Goal: Information Seeking & Learning: Learn about a topic

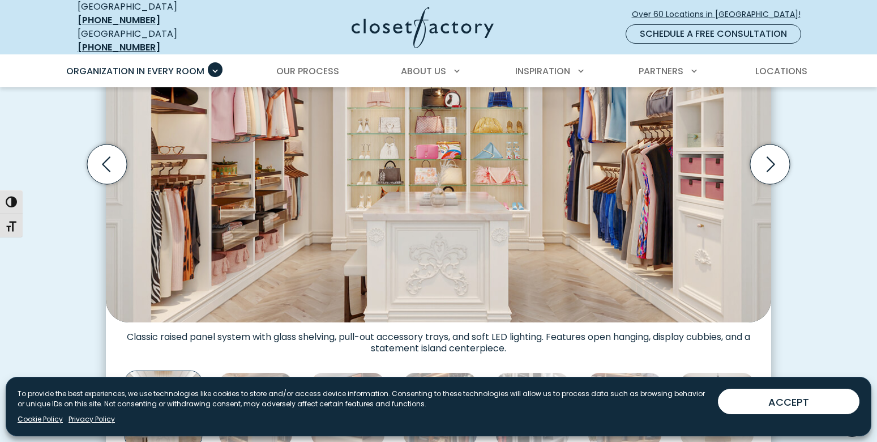
scroll to position [411, 0]
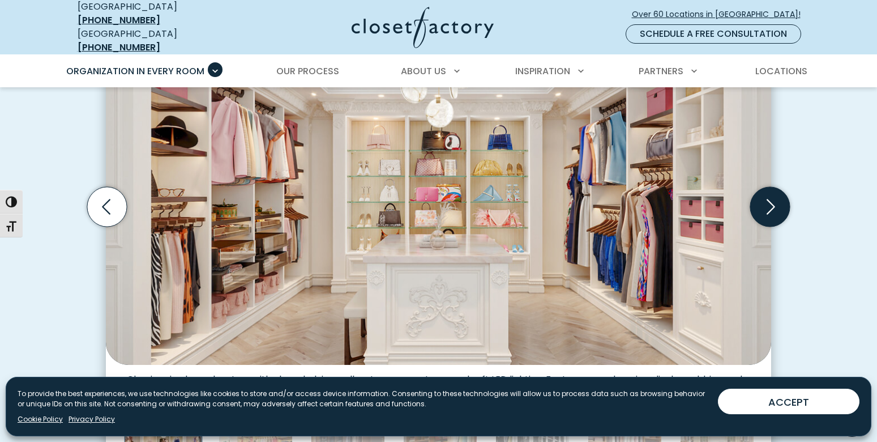
click at [763, 207] on icon "Next slide" at bounding box center [771, 207] width 40 height 40
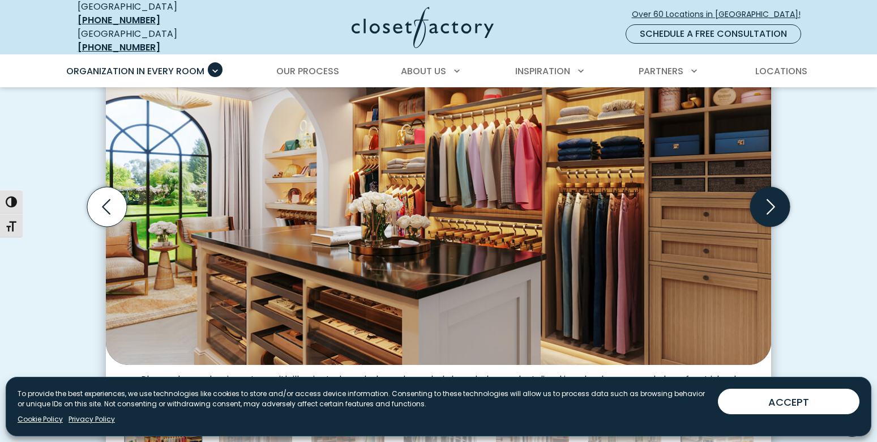
click at [760, 204] on icon "Next slide" at bounding box center [771, 207] width 40 height 40
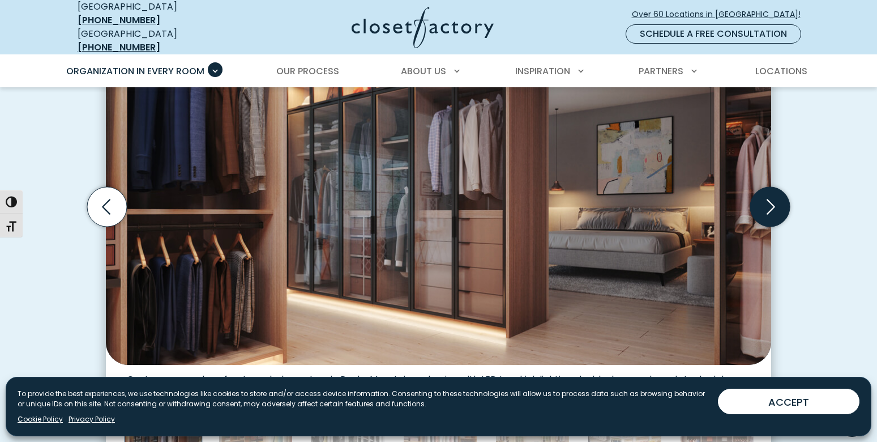
click at [760, 204] on icon "Next slide" at bounding box center [771, 207] width 40 height 40
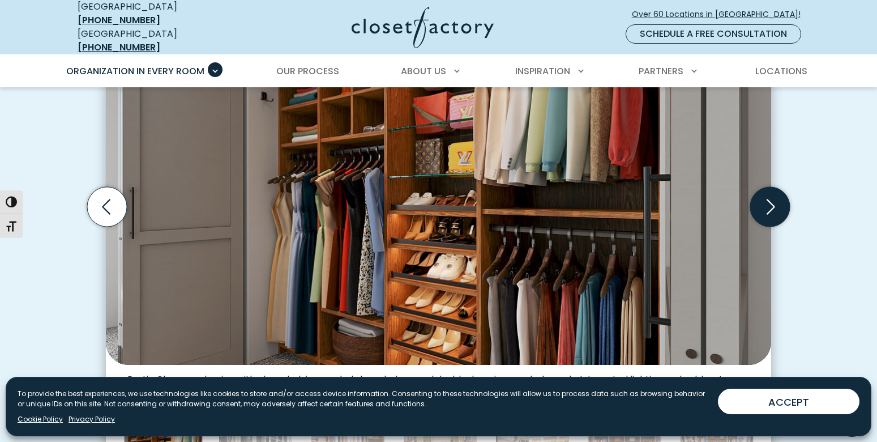
click at [760, 204] on icon "Next slide" at bounding box center [771, 207] width 40 height 40
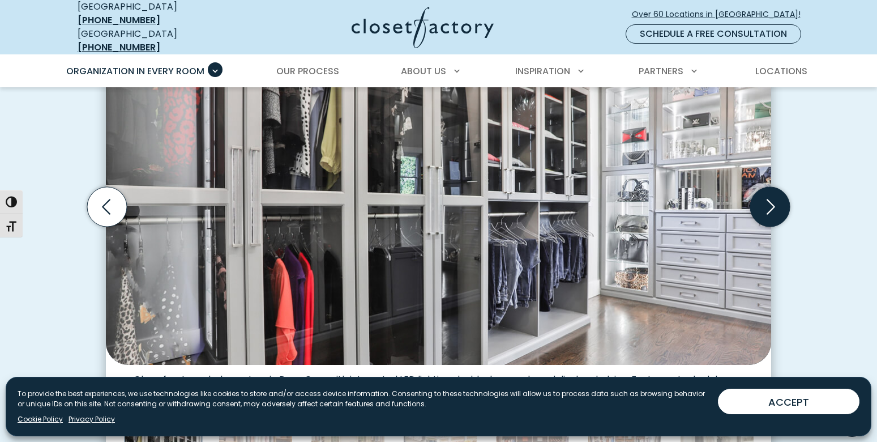
click at [760, 204] on icon "Next slide" at bounding box center [771, 207] width 40 height 40
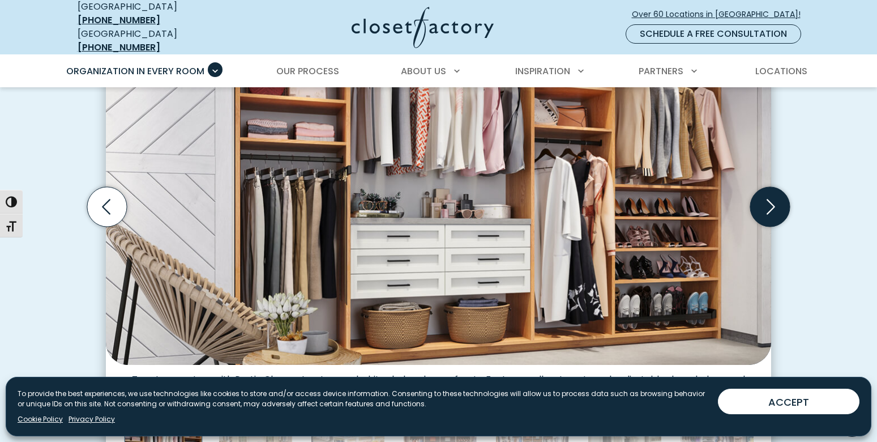
click at [760, 204] on icon "Next slide" at bounding box center [771, 207] width 40 height 40
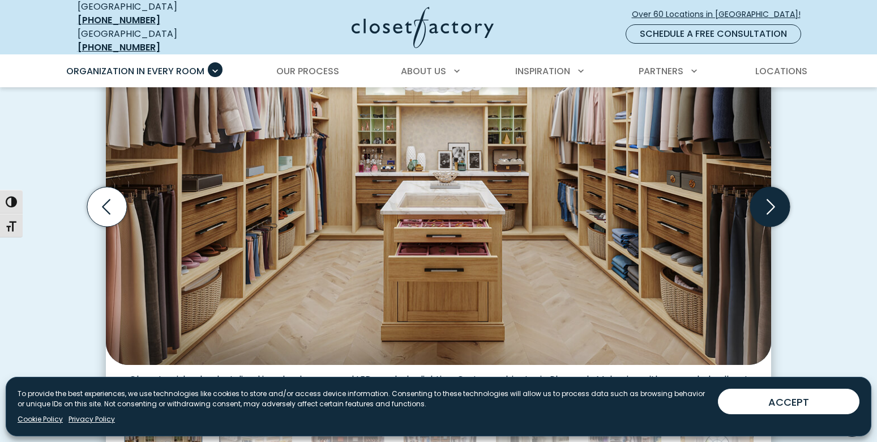
click at [760, 204] on icon "Next slide" at bounding box center [771, 207] width 40 height 40
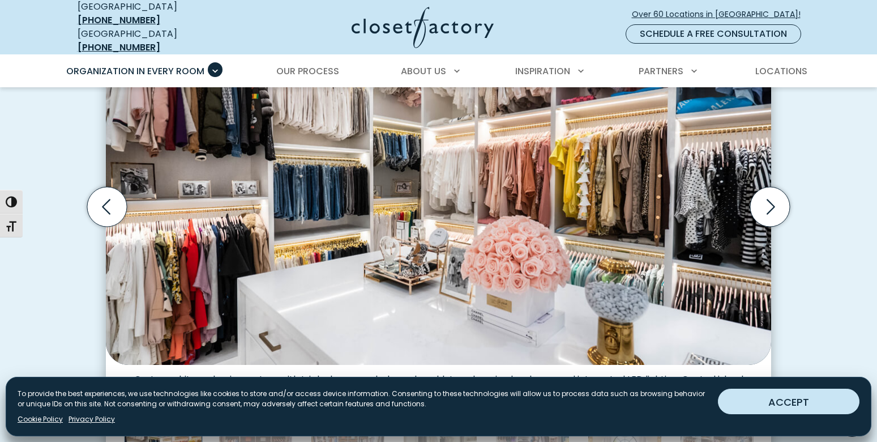
click at [787, 405] on button "ACCEPT" at bounding box center [789, 401] width 142 height 25
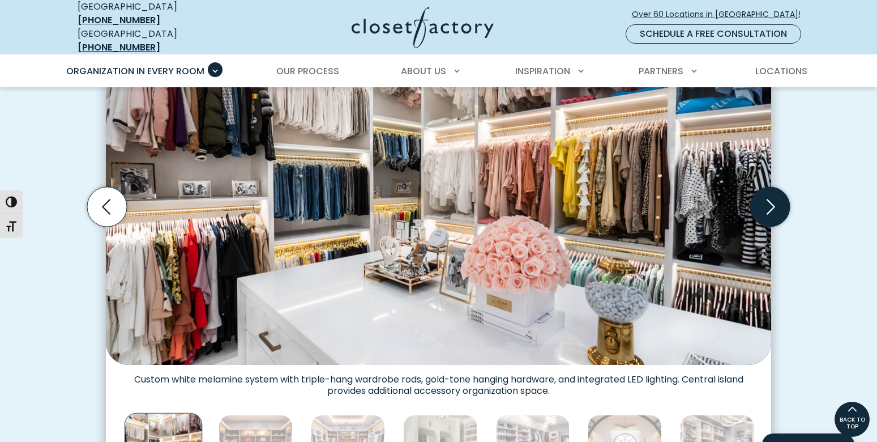
scroll to position [395, 0]
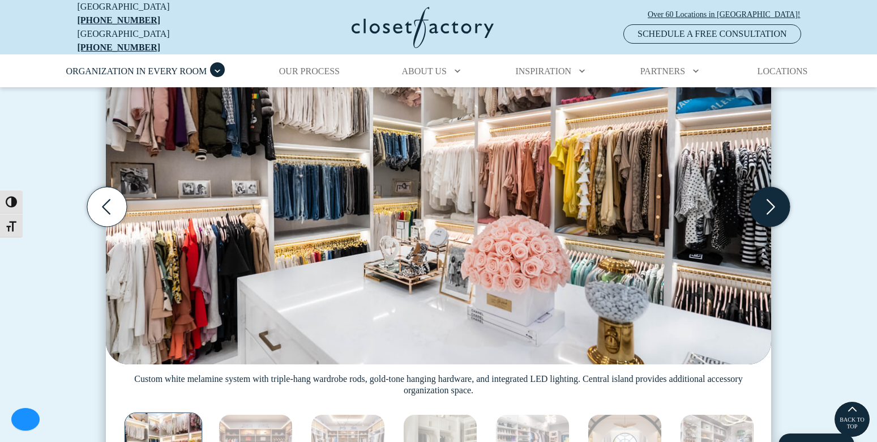
click at [766, 192] on icon "Next slide" at bounding box center [771, 207] width 40 height 40
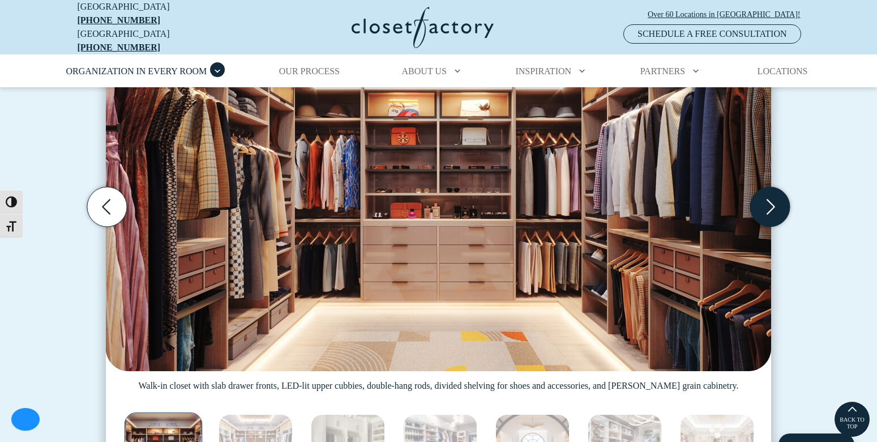
click at [766, 193] on icon "Next slide" at bounding box center [771, 207] width 40 height 40
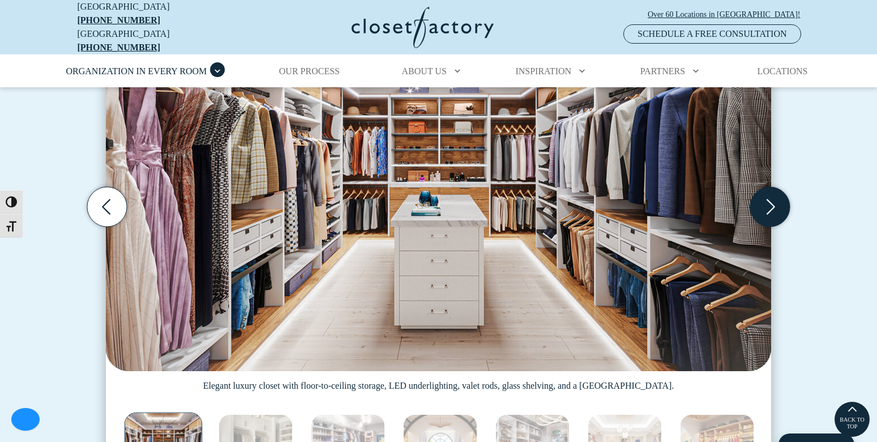
click at [766, 193] on icon "Next slide" at bounding box center [771, 207] width 40 height 40
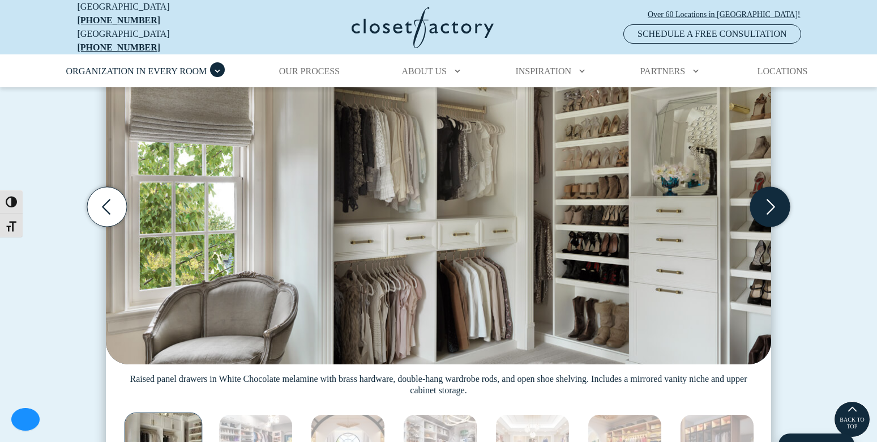
click at [766, 192] on icon "Next slide" at bounding box center [771, 207] width 40 height 40
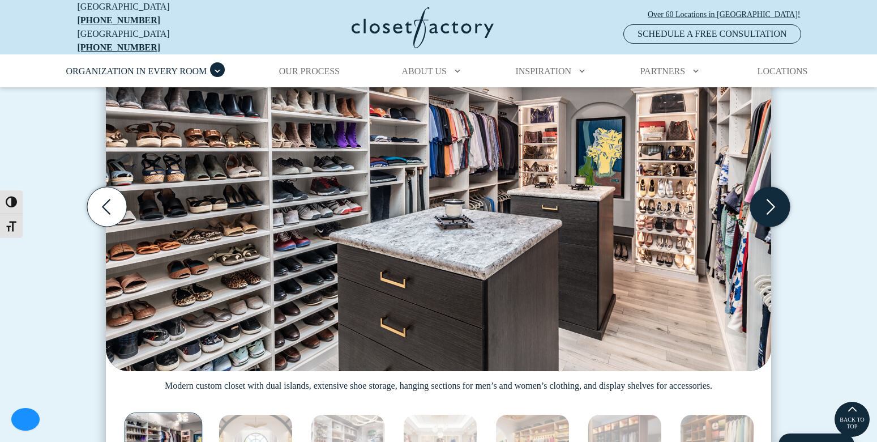
click at [766, 192] on icon "Next slide" at bounding box center [771, 207] width 40 height 40
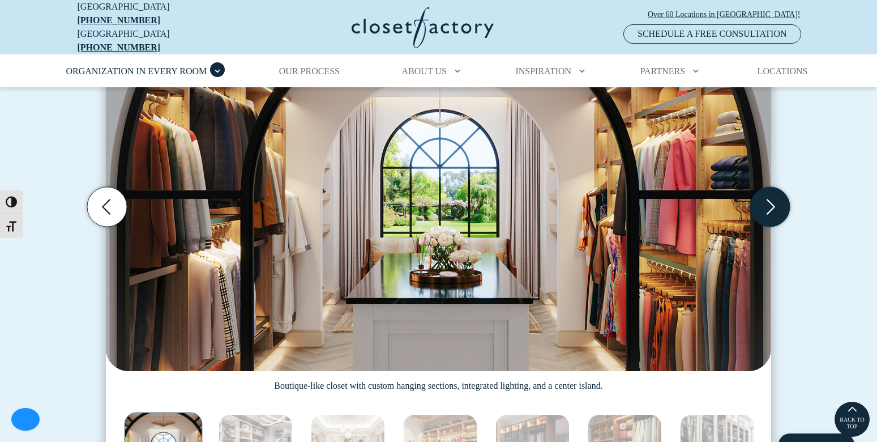
click at [766, 192] on icon "Next slide" at bounding box center [771, 207] width 40 height 40
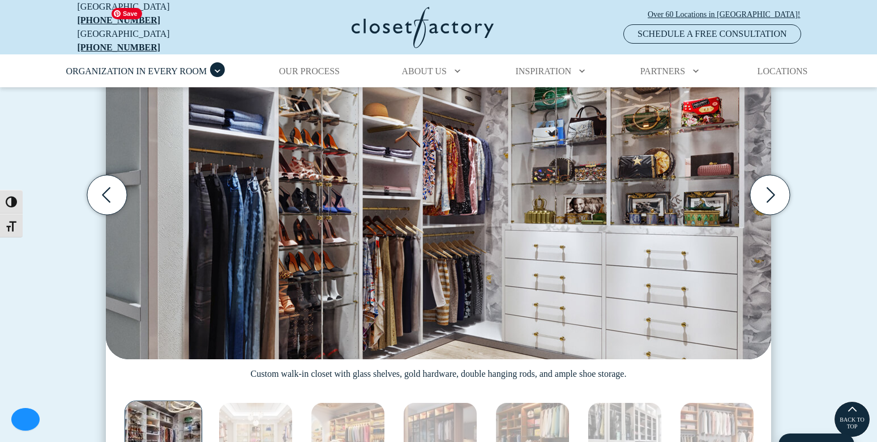
scroll to position [389, 0]
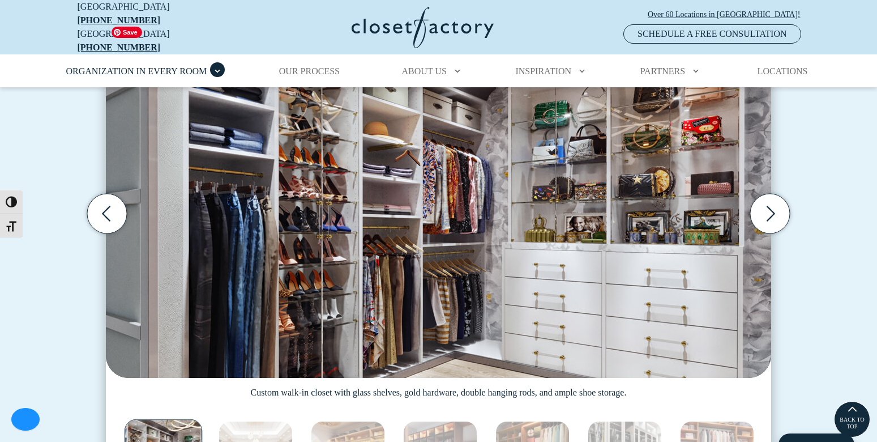
click at [328, 80] on img "Thumbnail Gallery" at bounding box center [439, 203] width 666 height 348
click at [326, 67] on span "Our Process" at bounding box center [309, 71] width 61 height 10
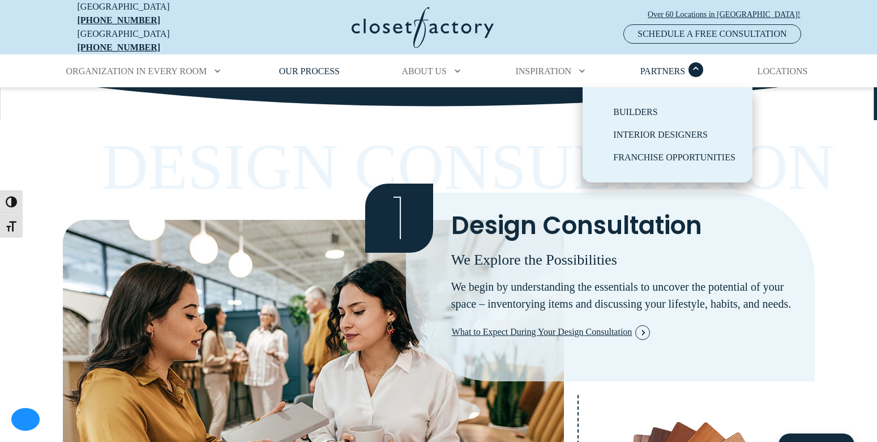
scroll to position [174, 0]
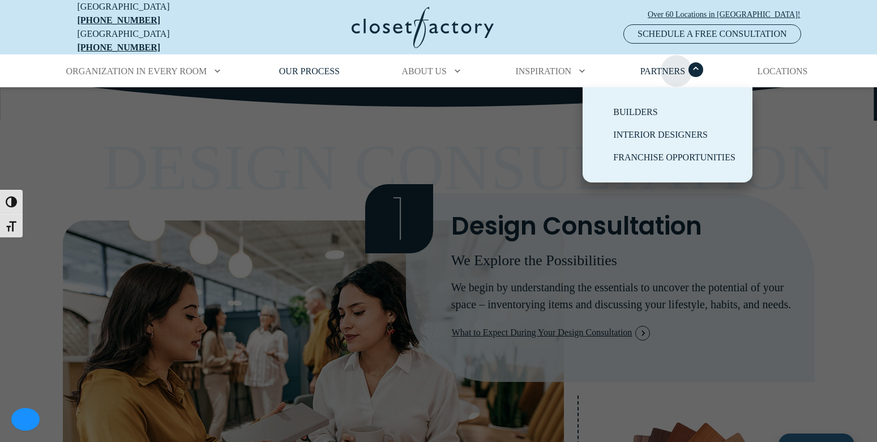
click at [677, 66] on span "Partners" at bounding box center [663, 71] width 45 height 10
click at [655, 131] on link "Interior Designers" at bounding box center [681, 134] width 170 height 23
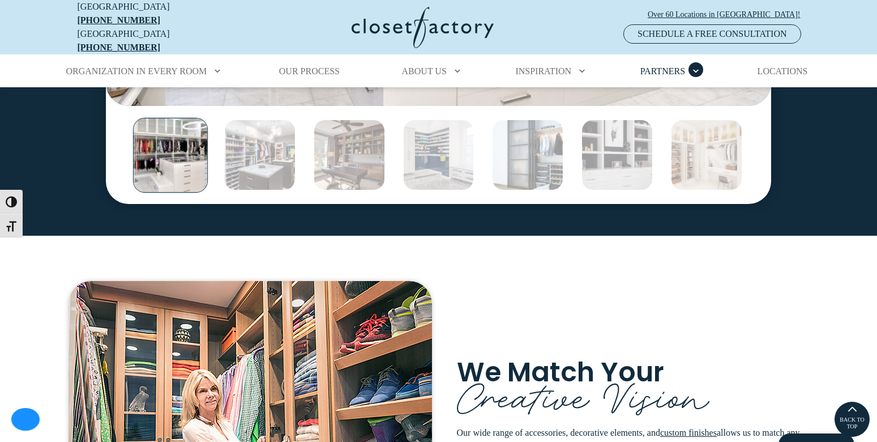
scroll to position [1686, 0]
